Goal: Ask a question

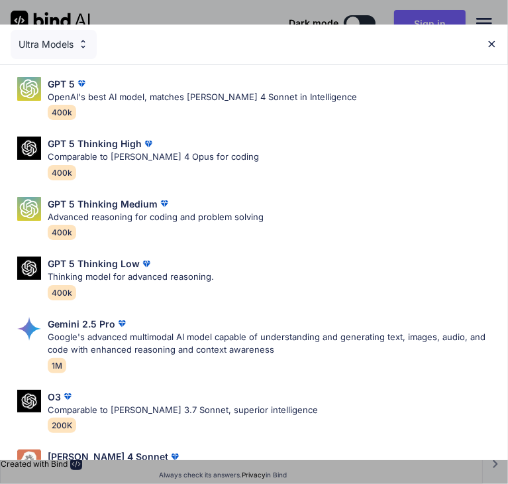
type textarea "x"
click at [488, 44] on img at bounding box center [491, 43] width 11 height 11
type textarea "x"
